Goal: Check status: Check status

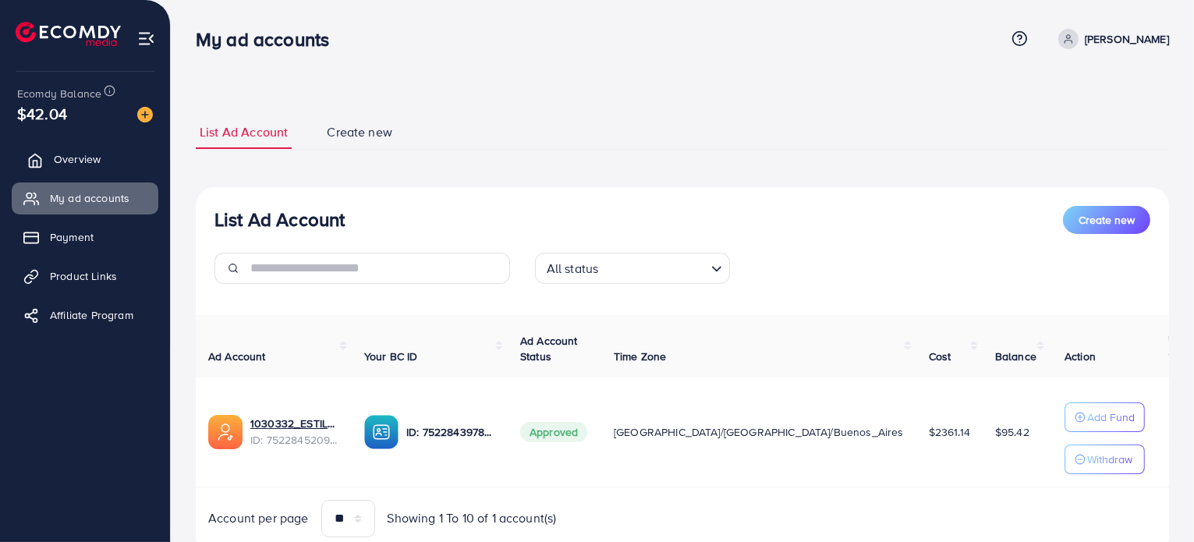
click at [104, 157] on link "Overview" at bounding box center [85, 158] width 147 height 31
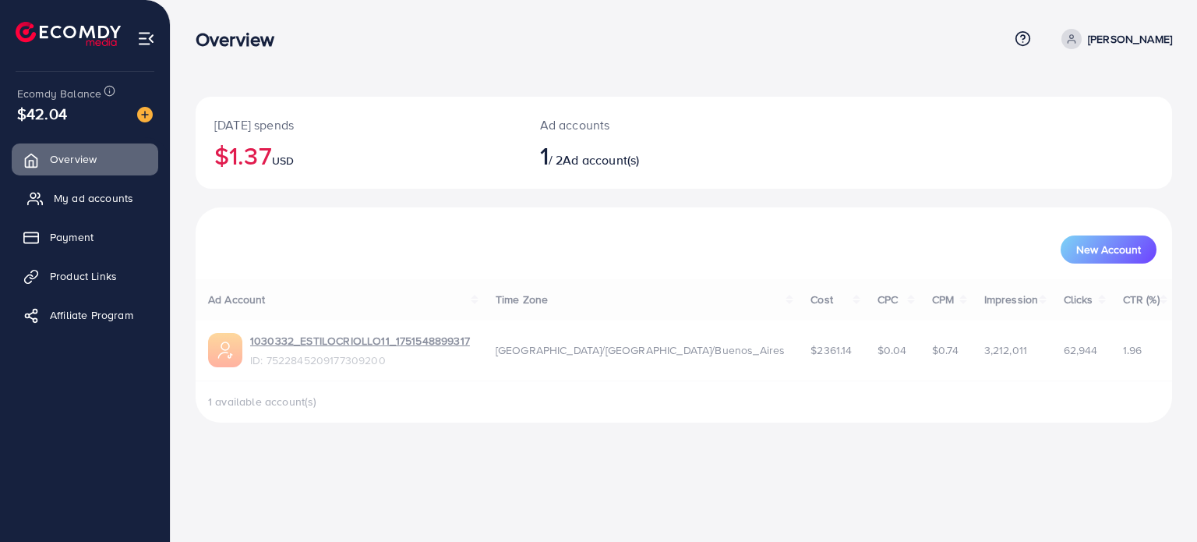
click at [109, 198] on span "My ad accounts" at bounding box center [94, 198] width 80 height 16
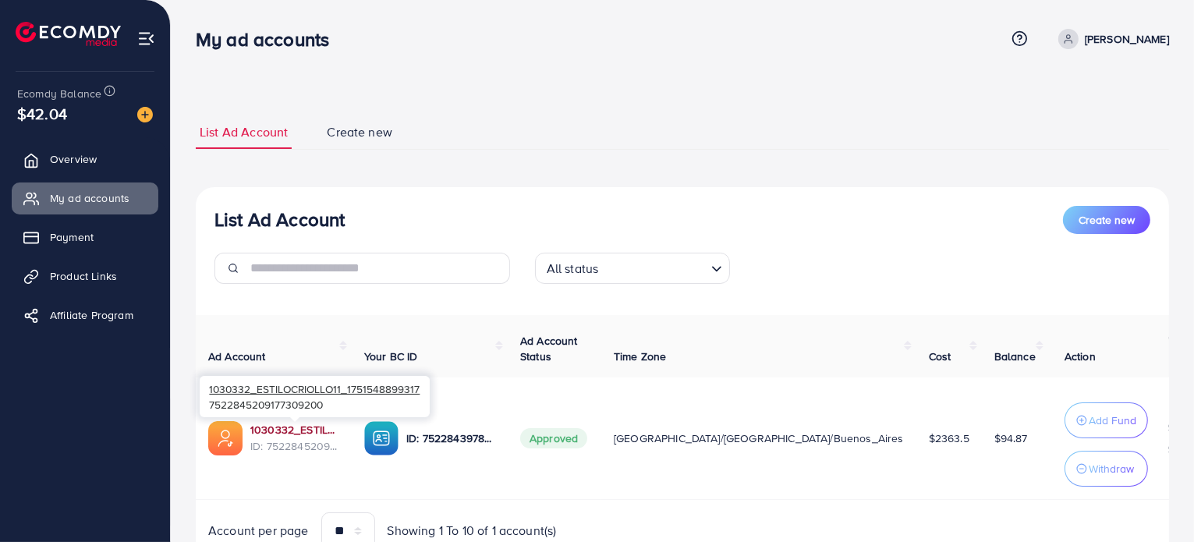
click at [320, 429] on link "1030332_ESTILOCRIOLLO11_1751548899317" at bounding box center [294, 430] width 89 height 16
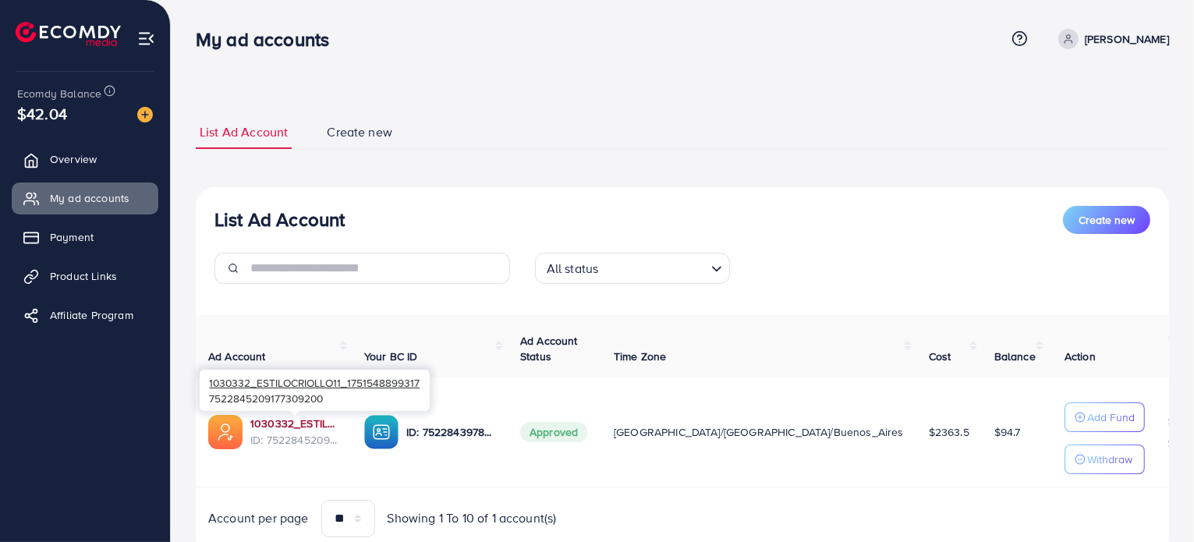
drag, startPoint x: 0, startPoint y: 0, endPoint x: 309, endPoint y: 423, distance: 523.9
click at [309, 423] on link "1030332_ESTILOCRIOLLO11_1751548899317" at bounding box center [294, 424] width 89 height 16
click at [81, 149] on link "Overview" at bounding box center [85, 158] width 147 height 31
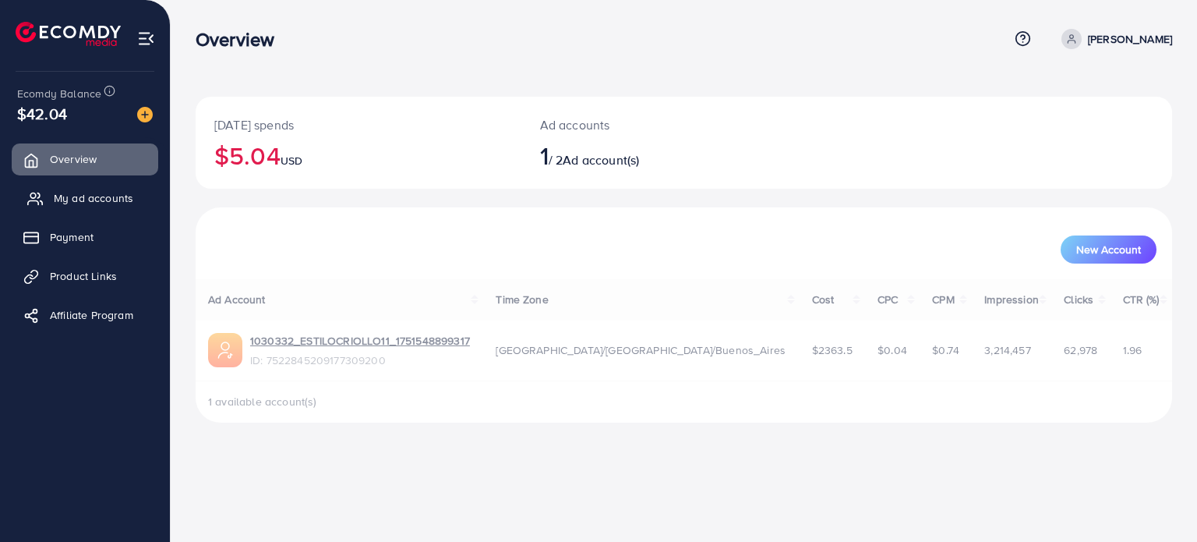
click at [93, 186] on link "My ad accounts" at bounding box center [85, 197] width 147 height 31
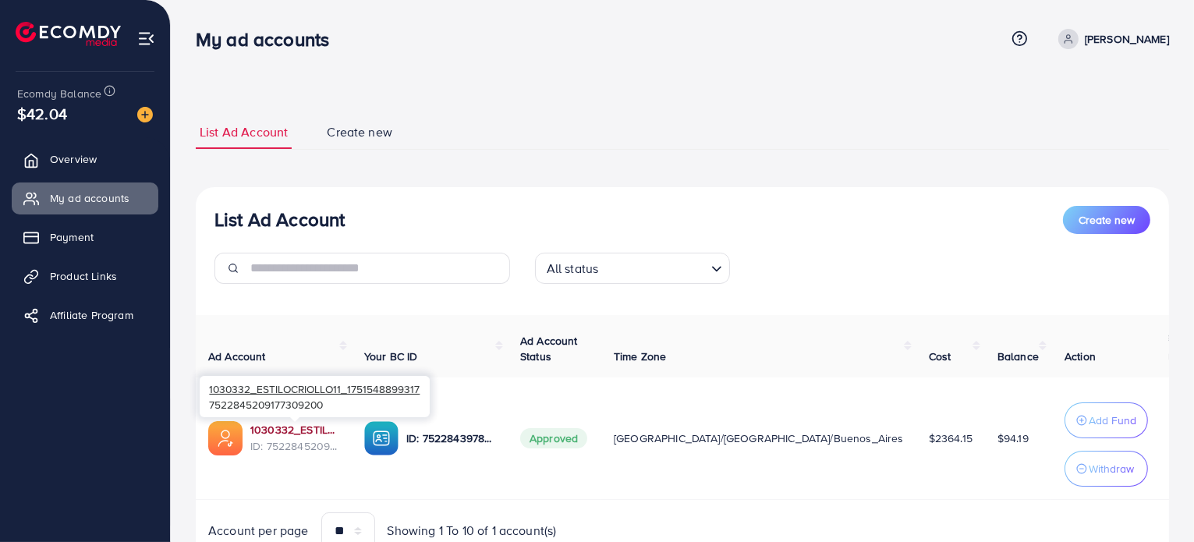
click at [309, 430] on link "1030332_ESTILOCRIOLLO11_1751548899317" at bounding box center [294, 430] width 89 height 16
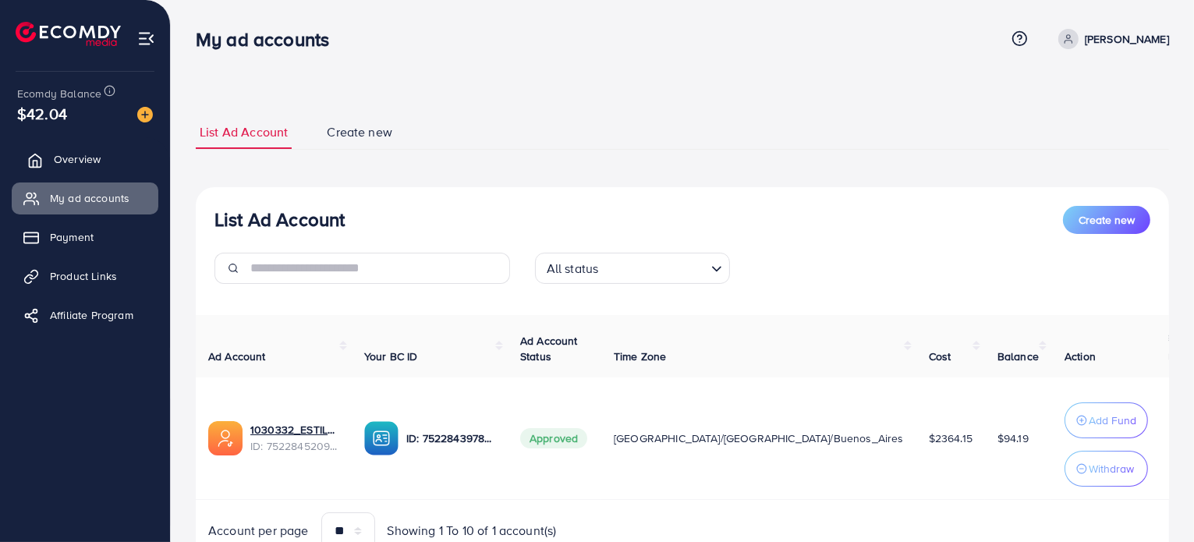
click at [108, 155] on link "Overview" at bounding box center [85, 158] width 147 height 31
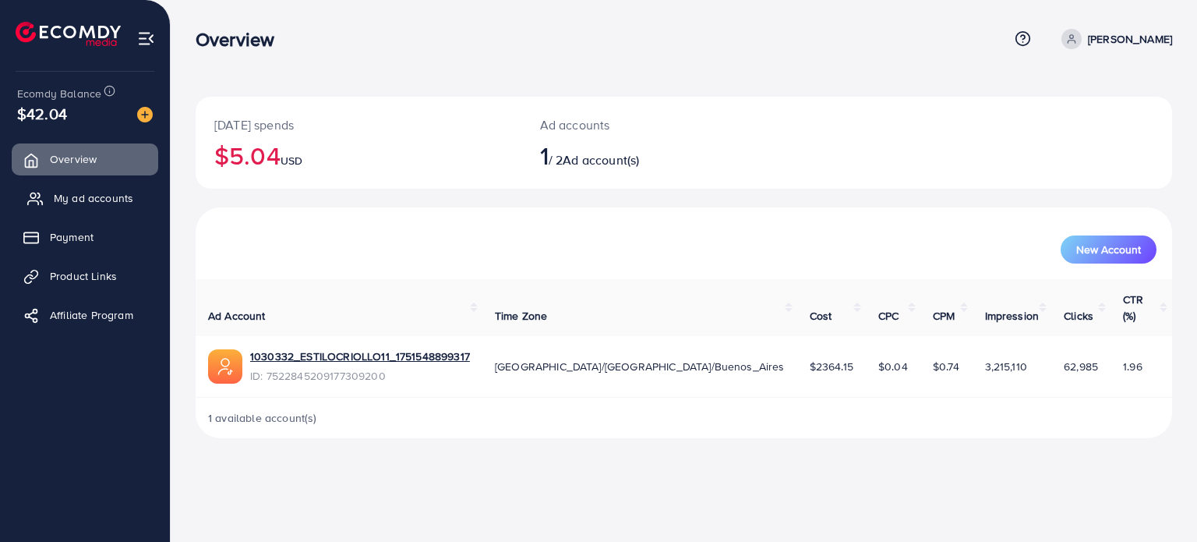
click at [104, 200] on span "My ad accounts" at bounding box center [94, 198] width 80 height 16
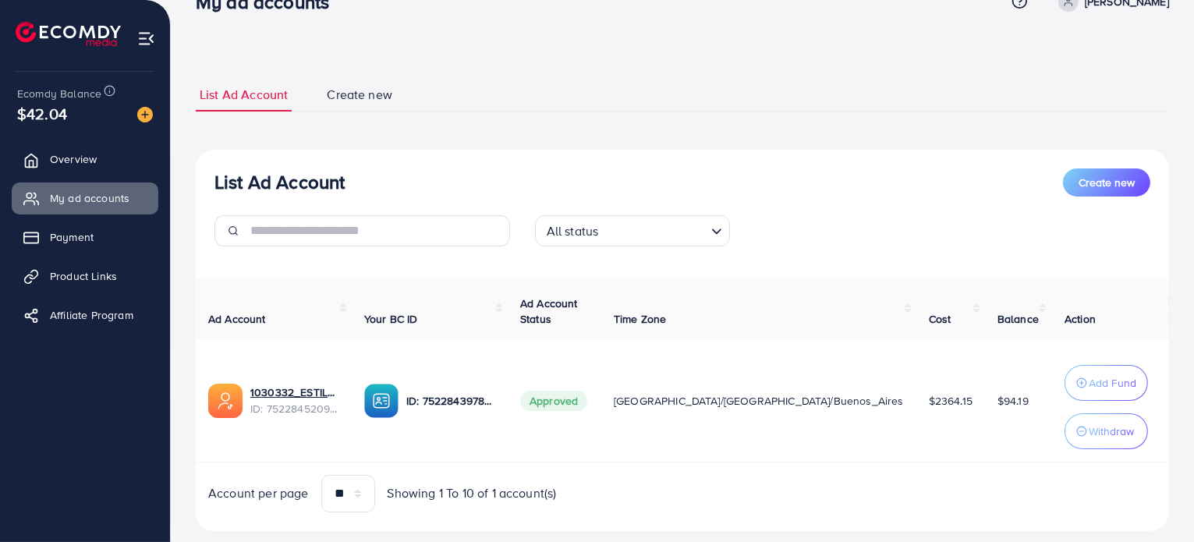
scroll to position [72, 0]
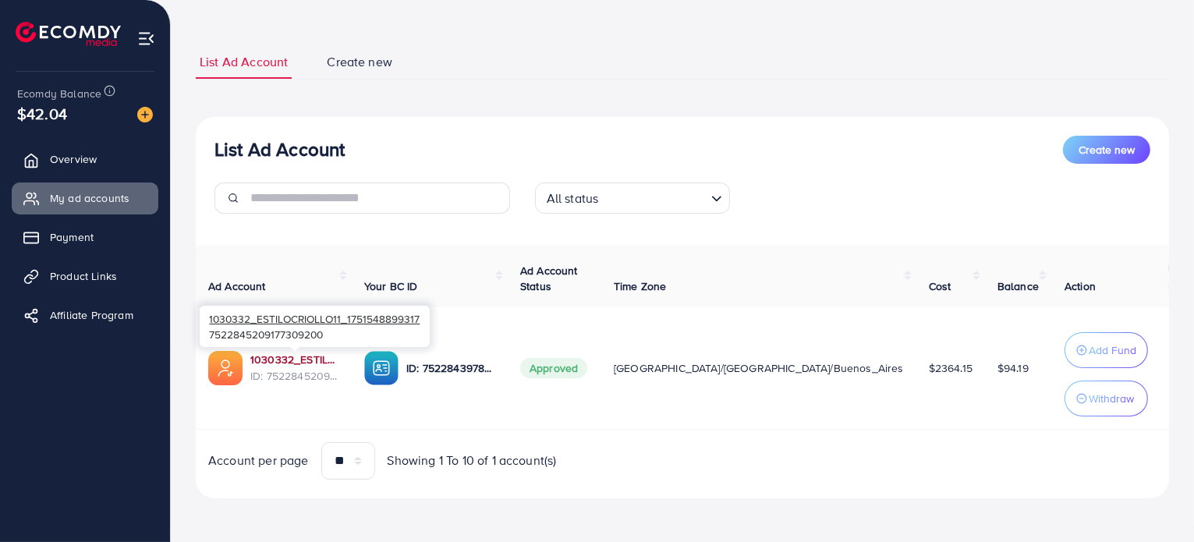
click at [306, 357] on link "1030332_ESTILOCRIOLLO11_1751548899317" at bounding box center [294, 360] width 89 height 16
